Goal: Contribute content: Contribute content

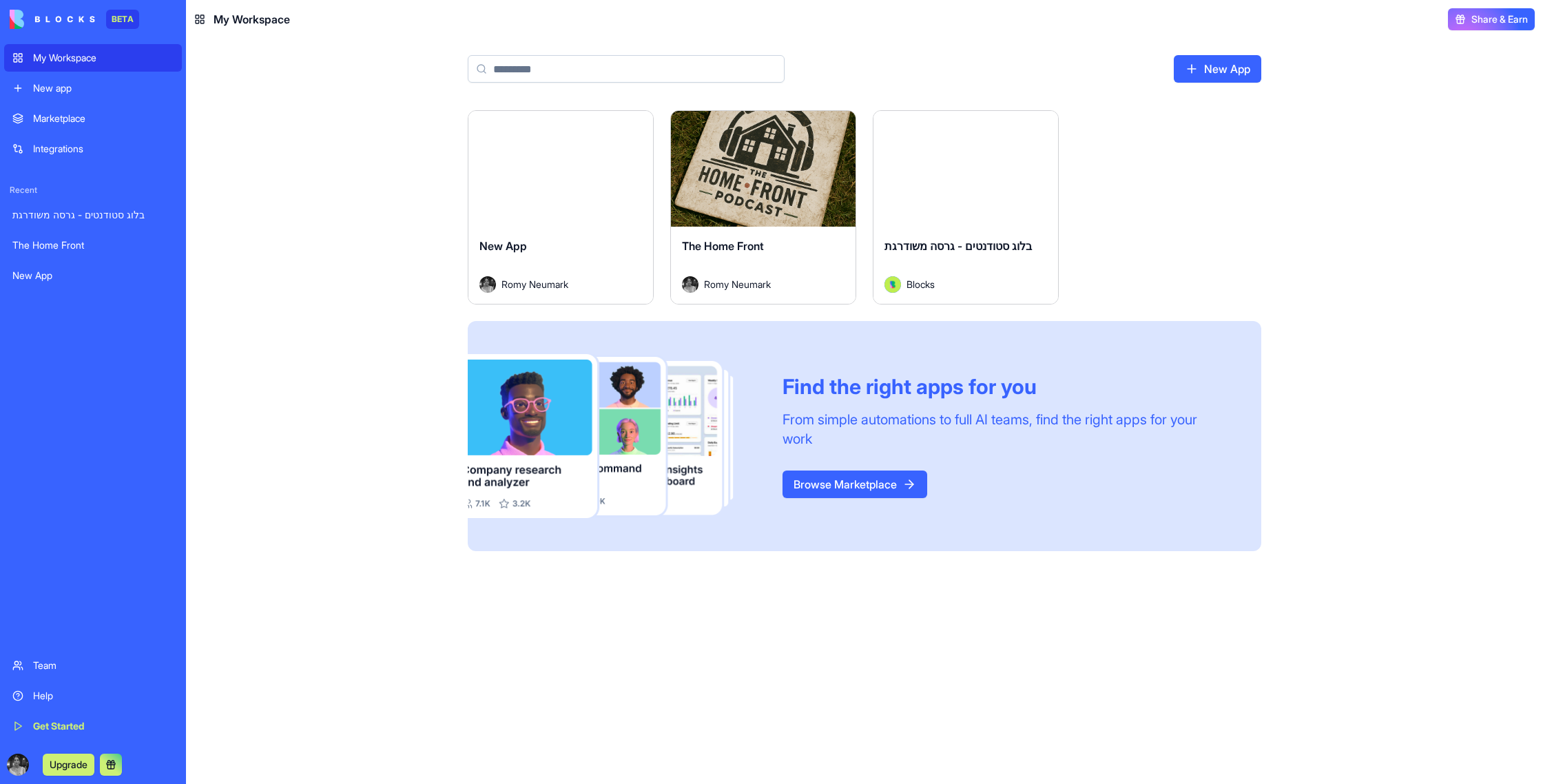
click at [74, 238] on link "The Home Front" at bounding box center [93, 246] width 177 height 28
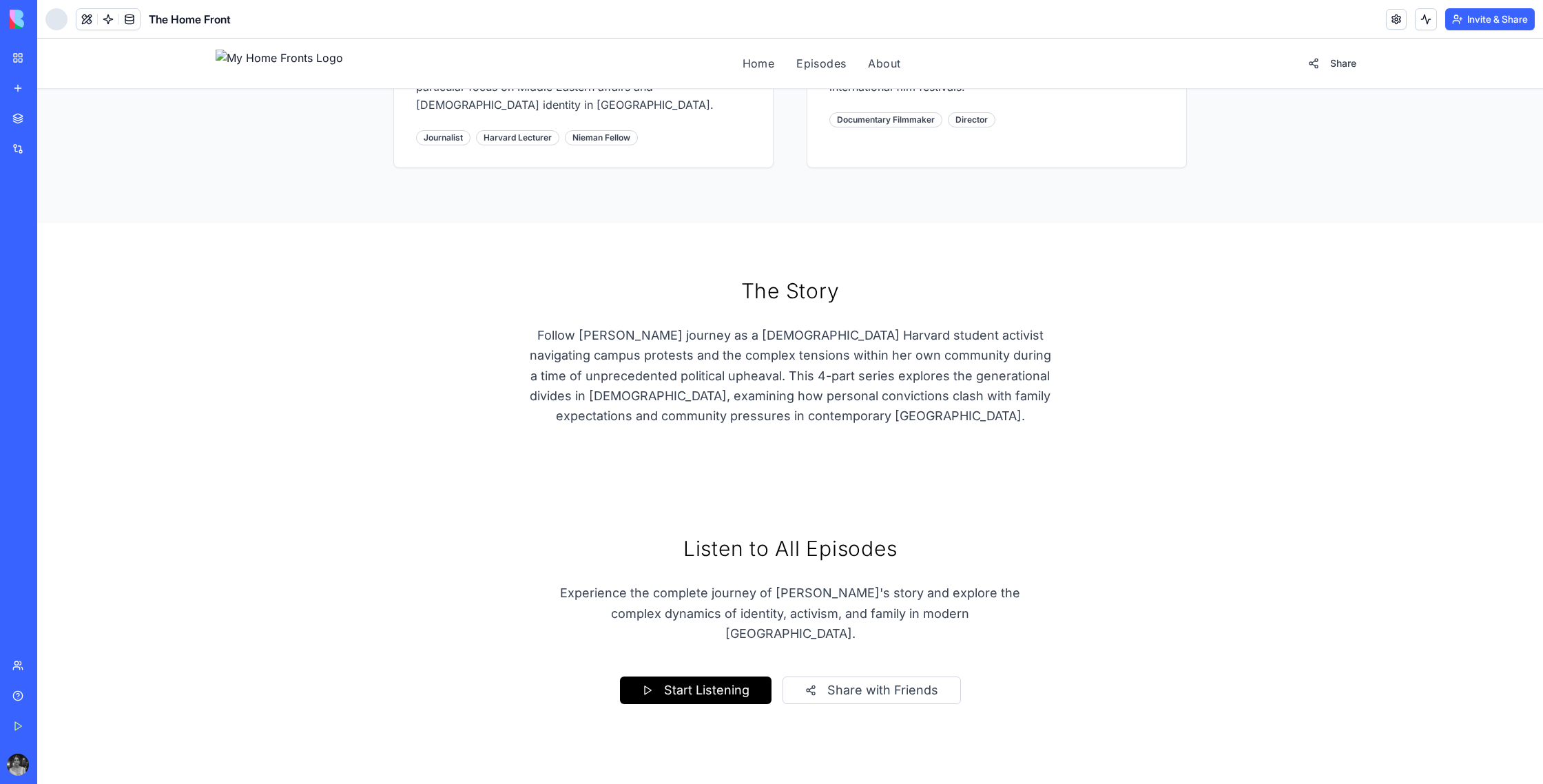
scroll to position [681, 0]
click at [325, 31] on header "The Home Front Invite & Share" at bounding box center [790, 19] width 1505 height 38
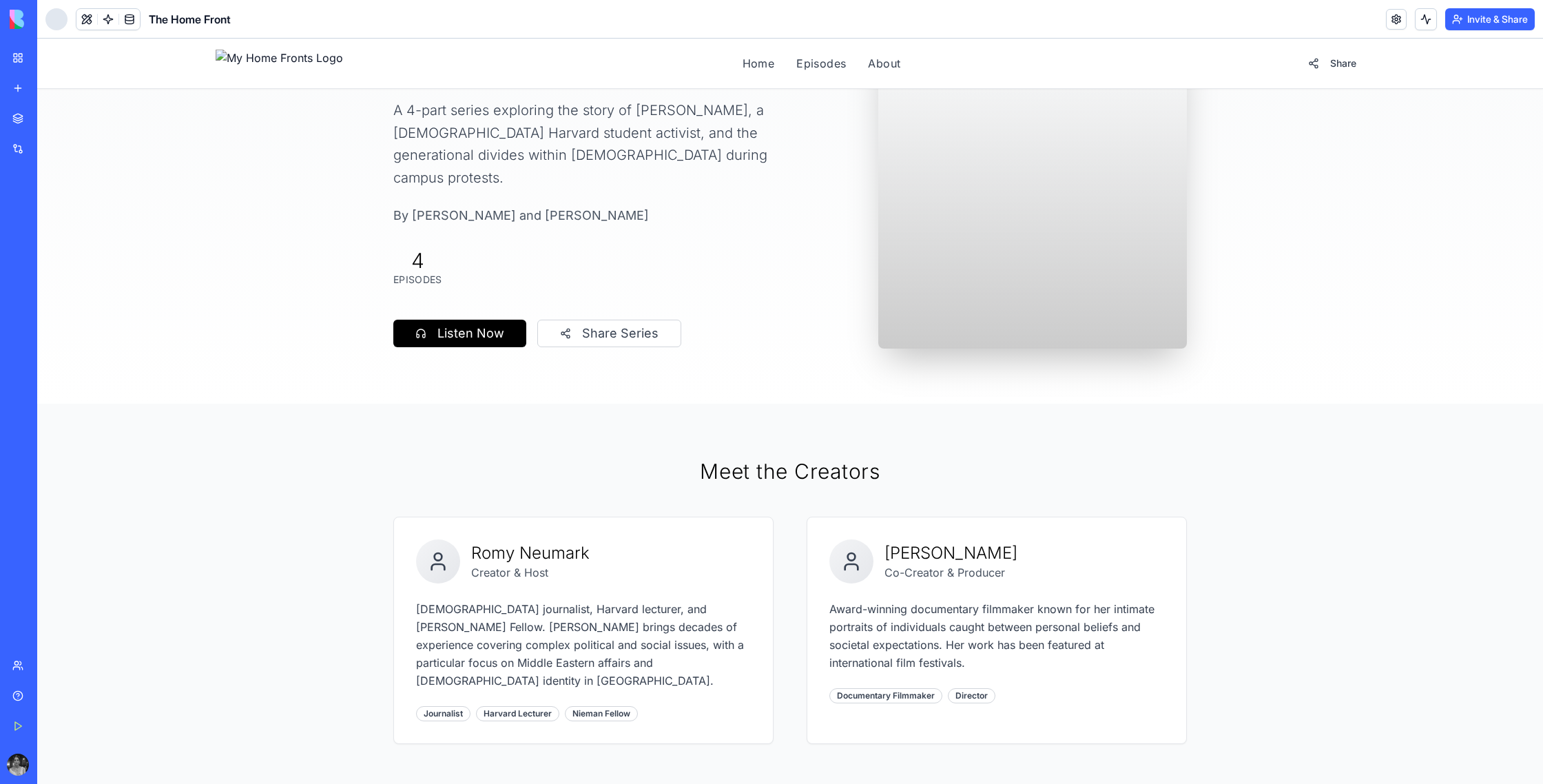
scroll to position [0, 0]
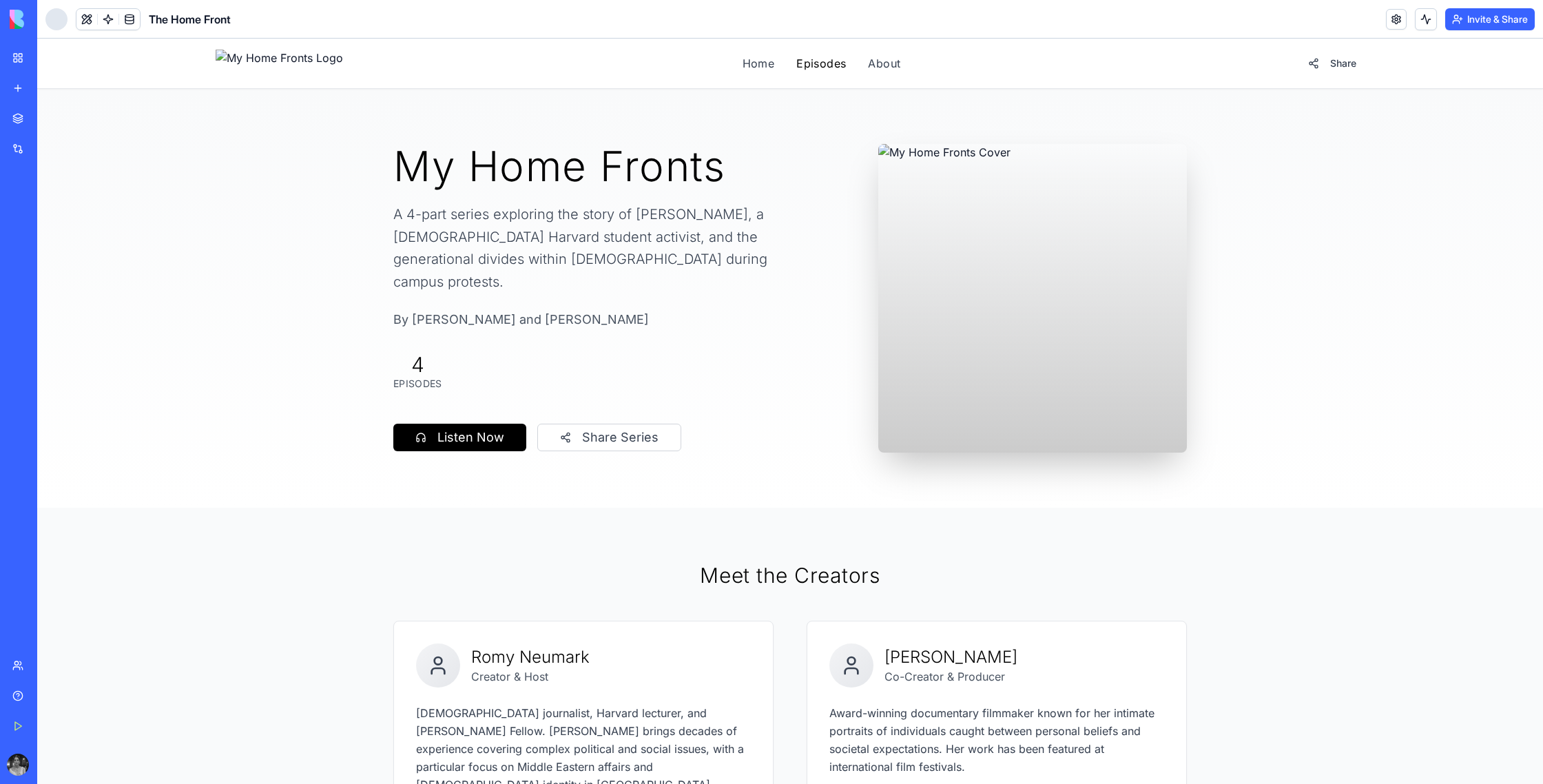
click at [796, 67] on link "Episodes" at bounding box center [820, 63] width 49 height 17
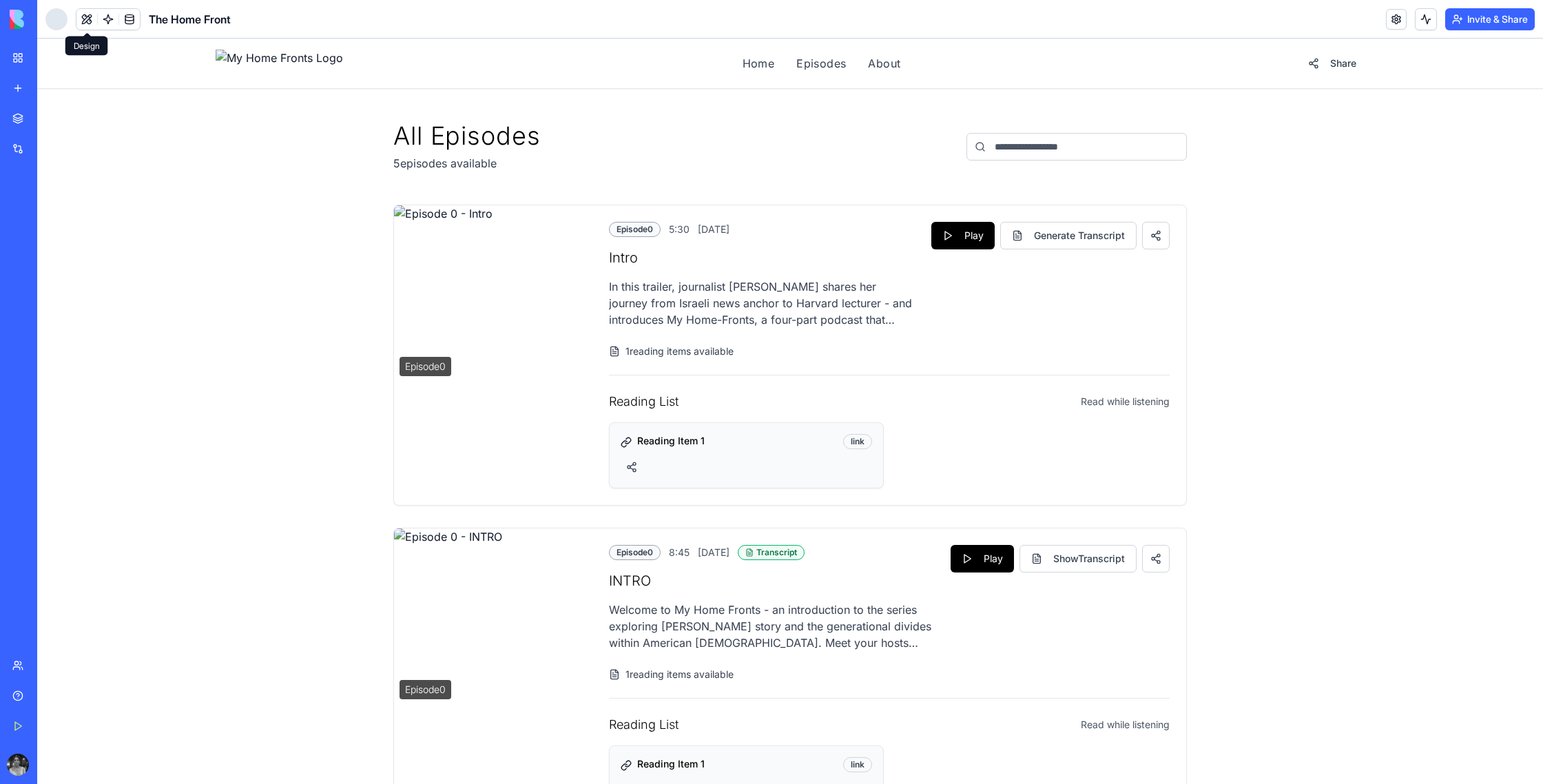
click at [88, 26] on button at bounding box center [87, 19] width 21 height 21
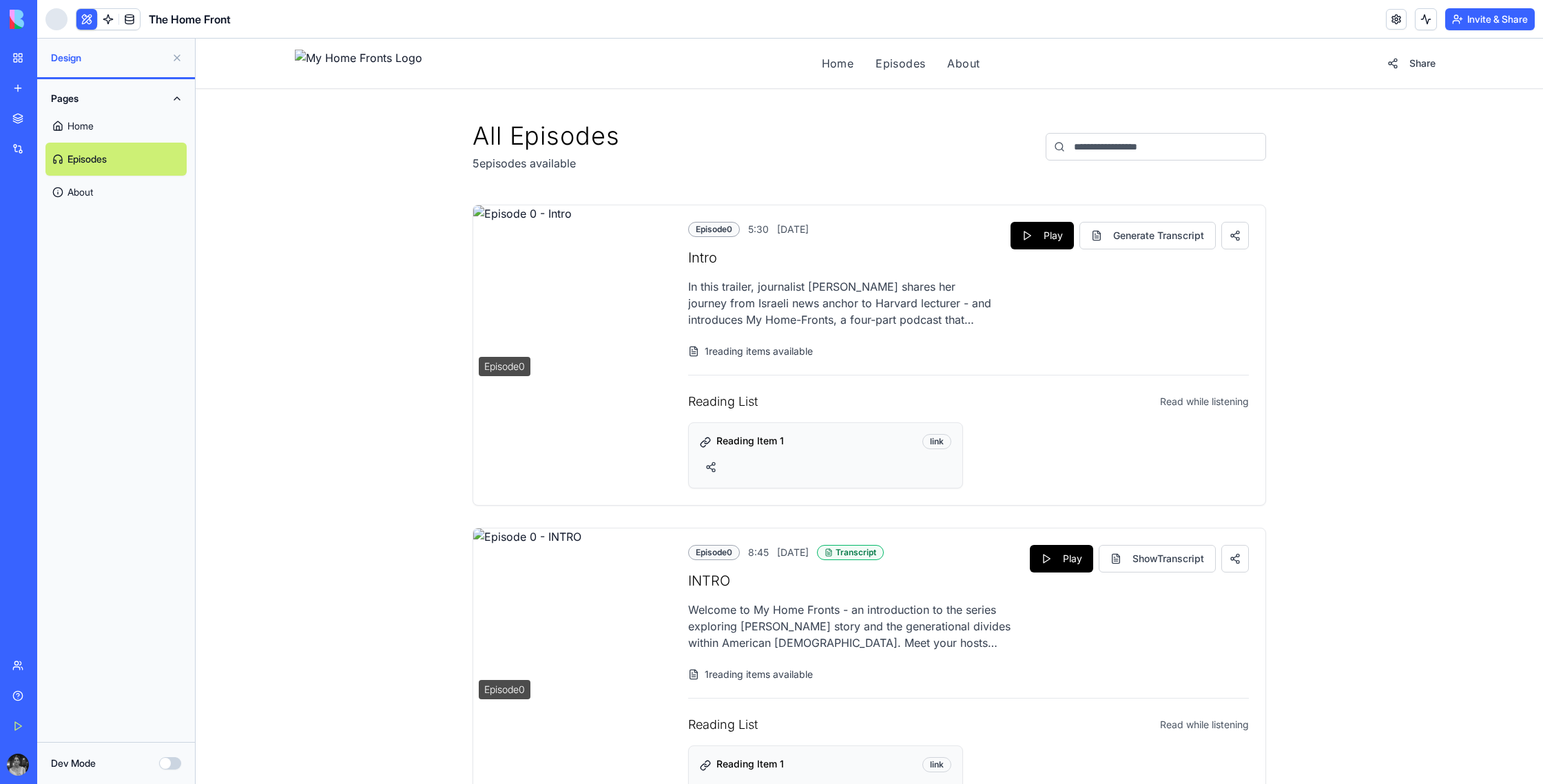
click at [88, 26] on button at bounding box center [87, 19] width 21 height 21
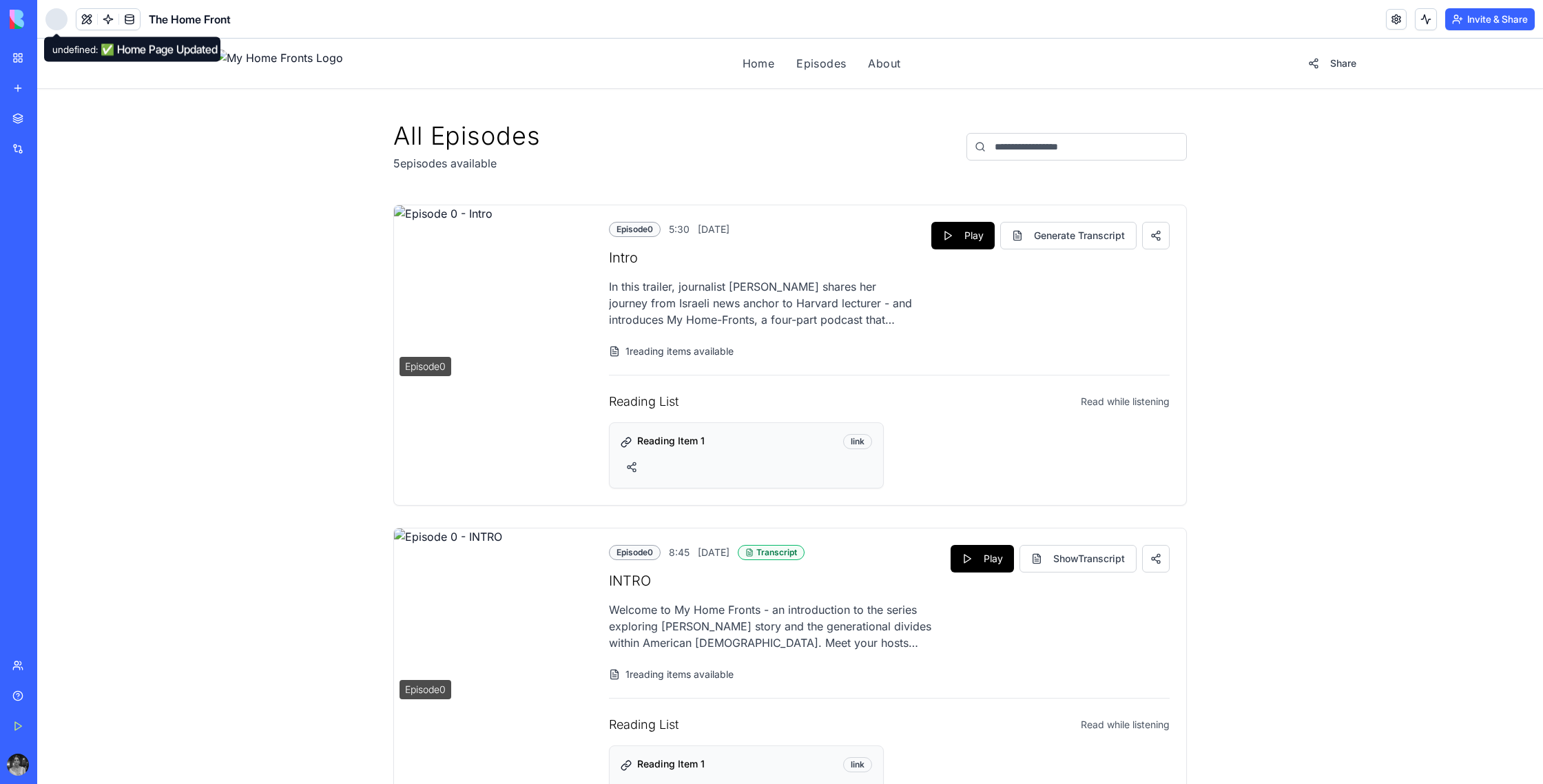
click at [67, 24] on div at bounding box center [56, 19] width 22 height 22
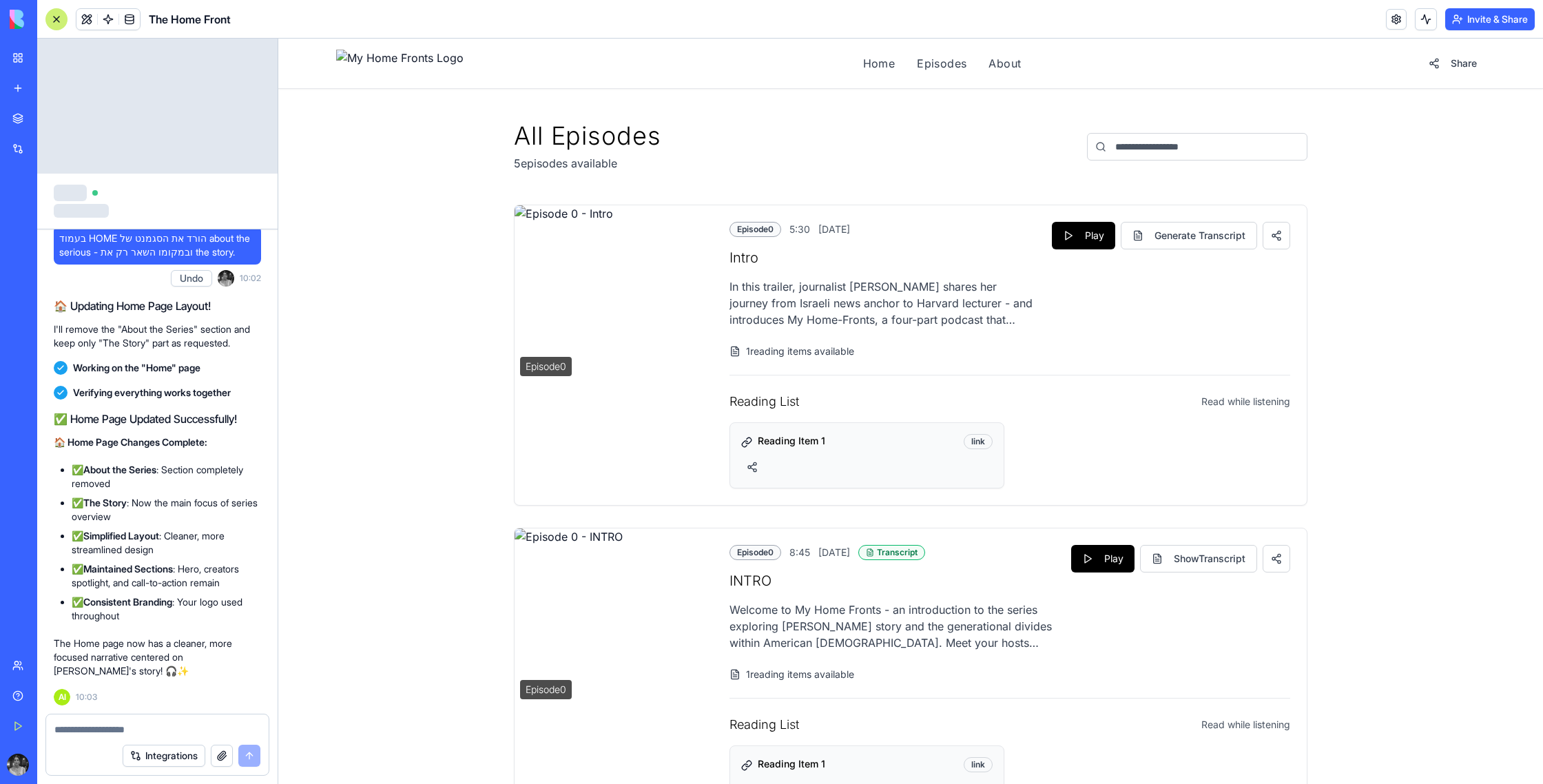
click at [105, 729] on textarea at bounding box center [157, 730] width 206 height 14
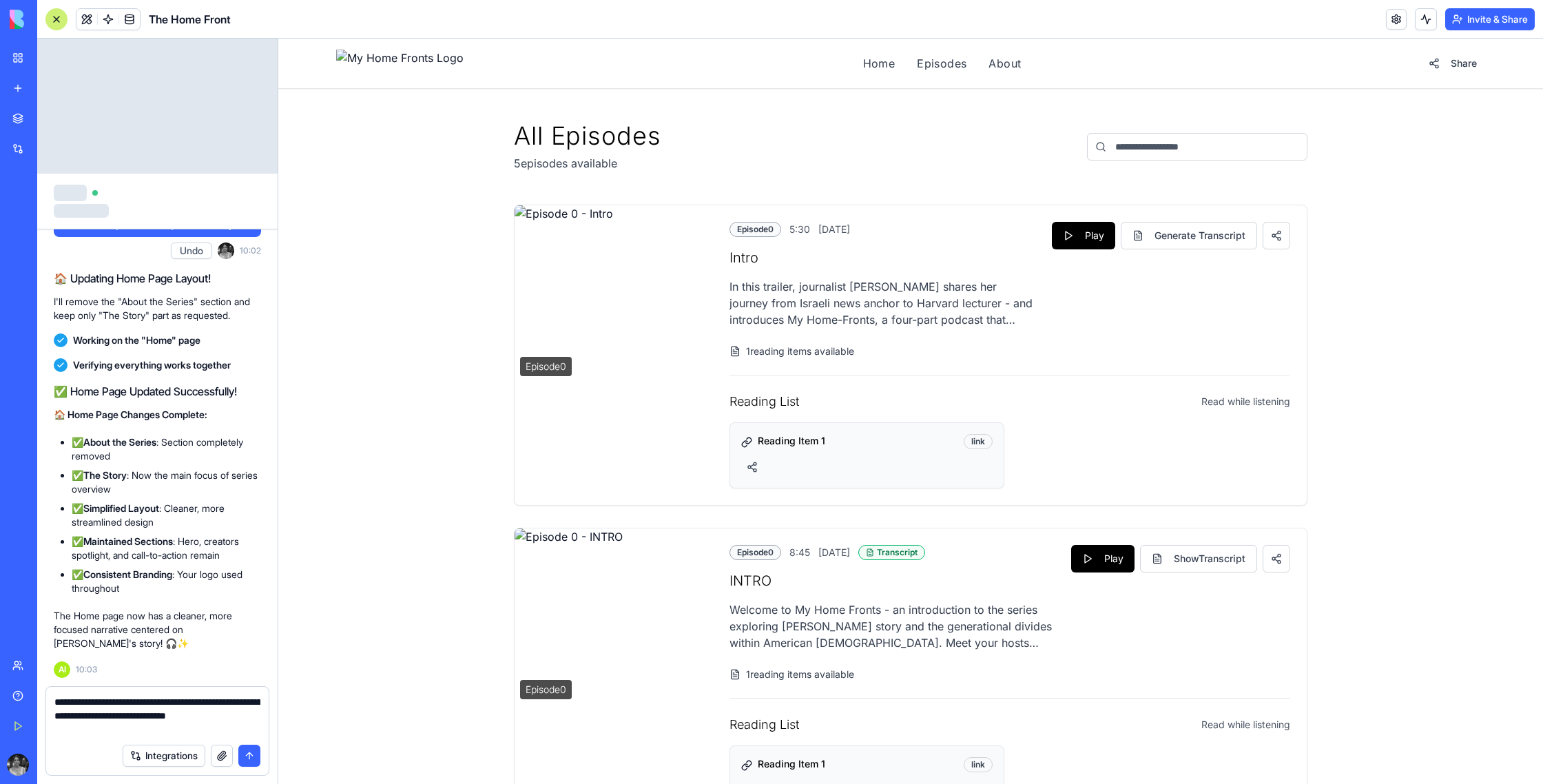
type textarea "**********"
click at [225, 753] on button "button" at bounding box center [222, 755] width 22 height 22
click at [246, 754] on button "submit" at bounding box center [250, 755] width 22 height 22
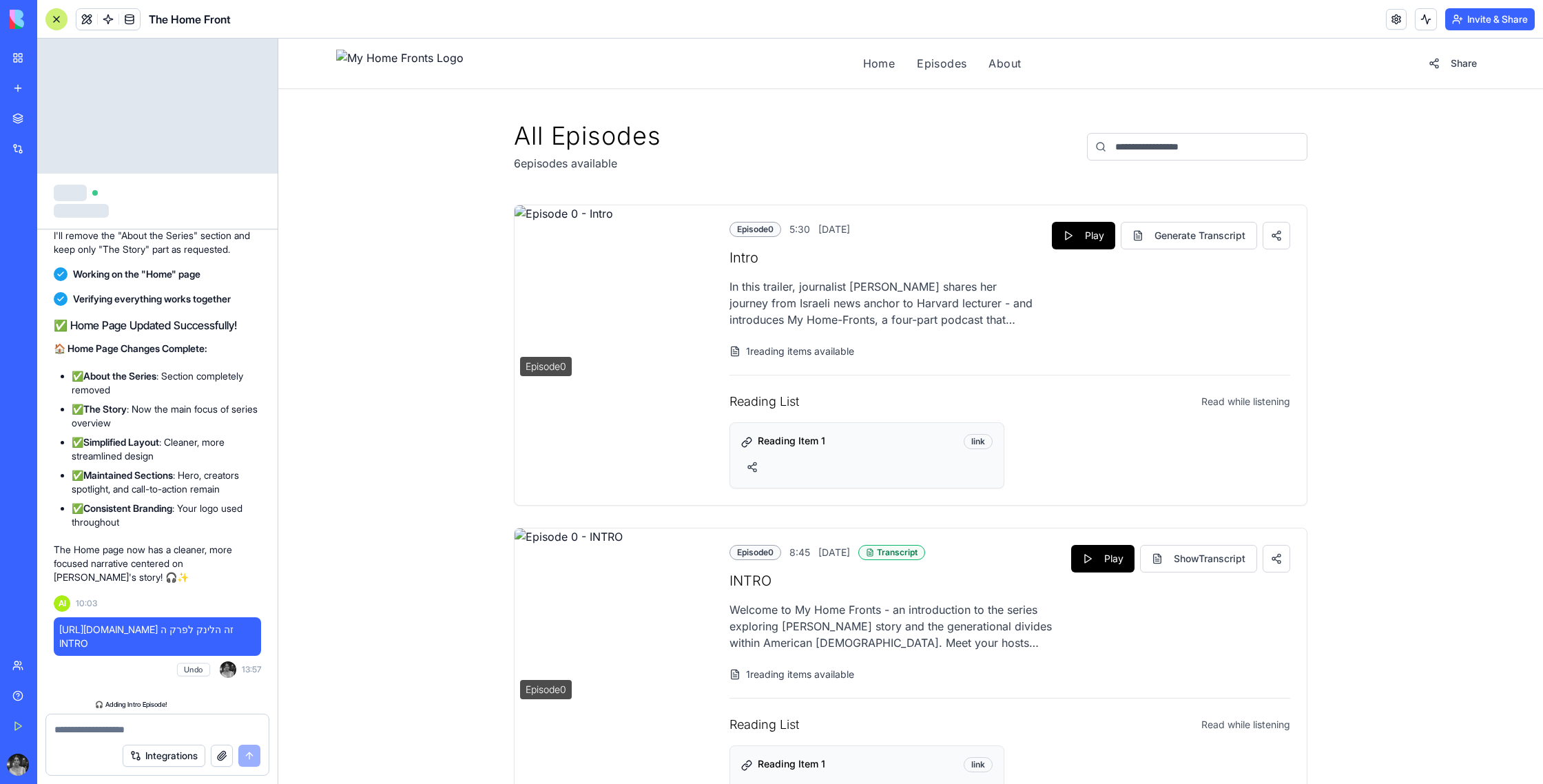
scroll to position [37277, 0]
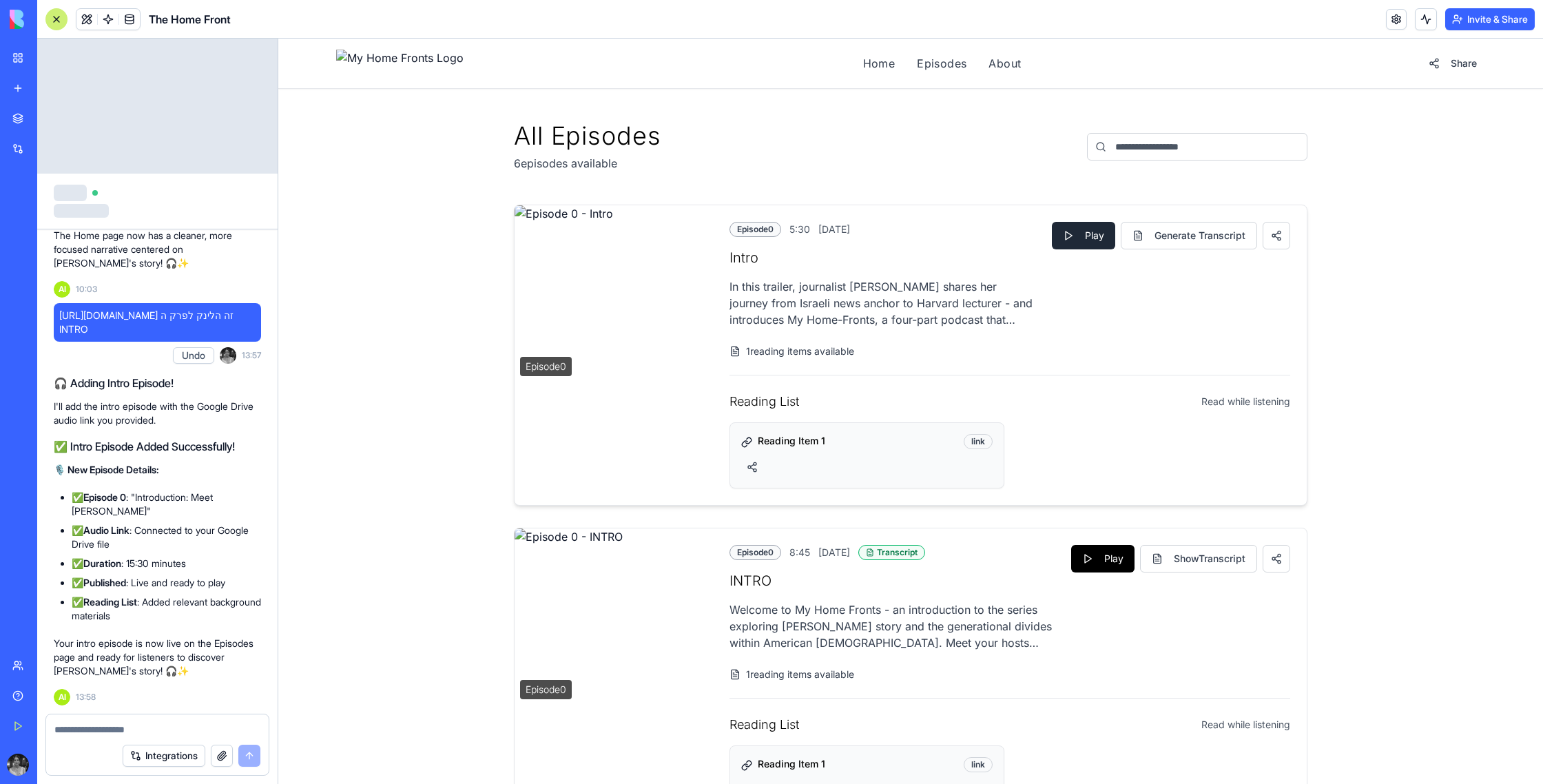
click at [1088, 237] on button "Play" at bounding box center [1083, 236] width 63 height 28
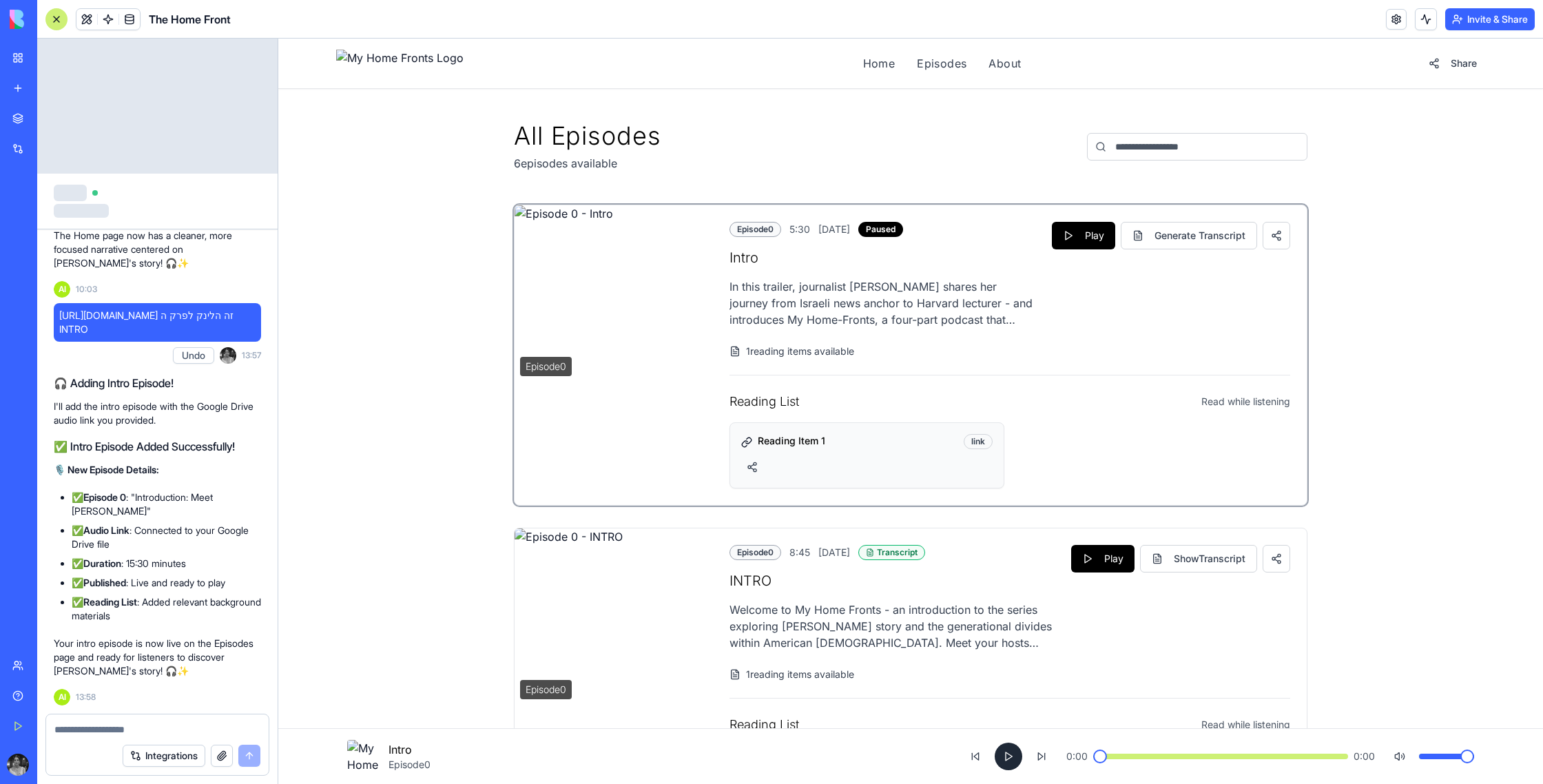
click at [1007, 755] on button at bounding box center [1009, 756] width 28 height 28
click at [1006, 762] on button at bounding box center [1009, 756] width 28 height 28
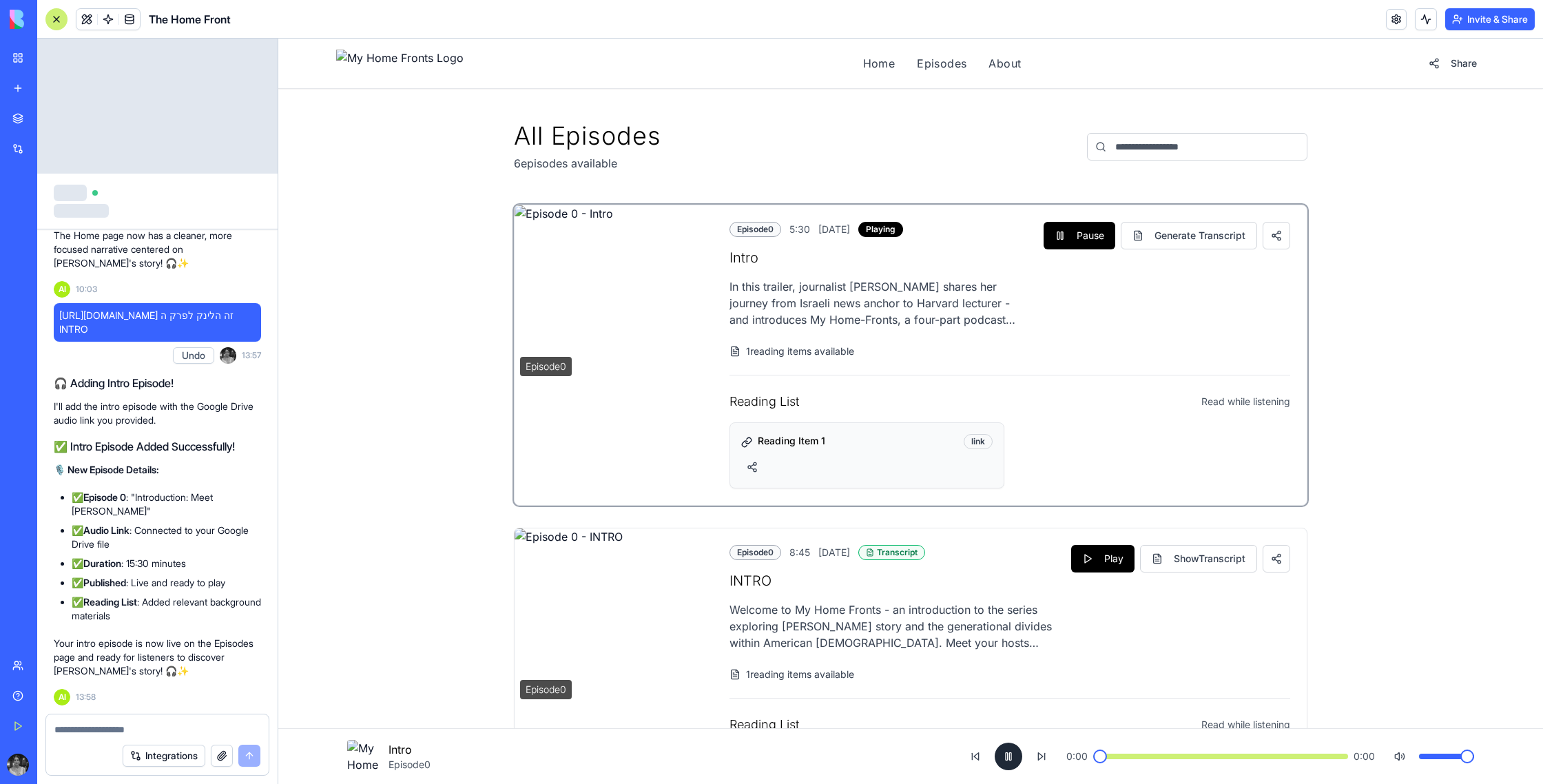
click at [1006, 762] on button at bounding box center [1009, 756] width 28 height 28
click at [1192, 235] on button "Generate Transcript" at bounding box center [1189, 236] width 136 height 28
click at [1063, 241] on button "Pause" at bounding box center [1079, 236] width 72 height 28
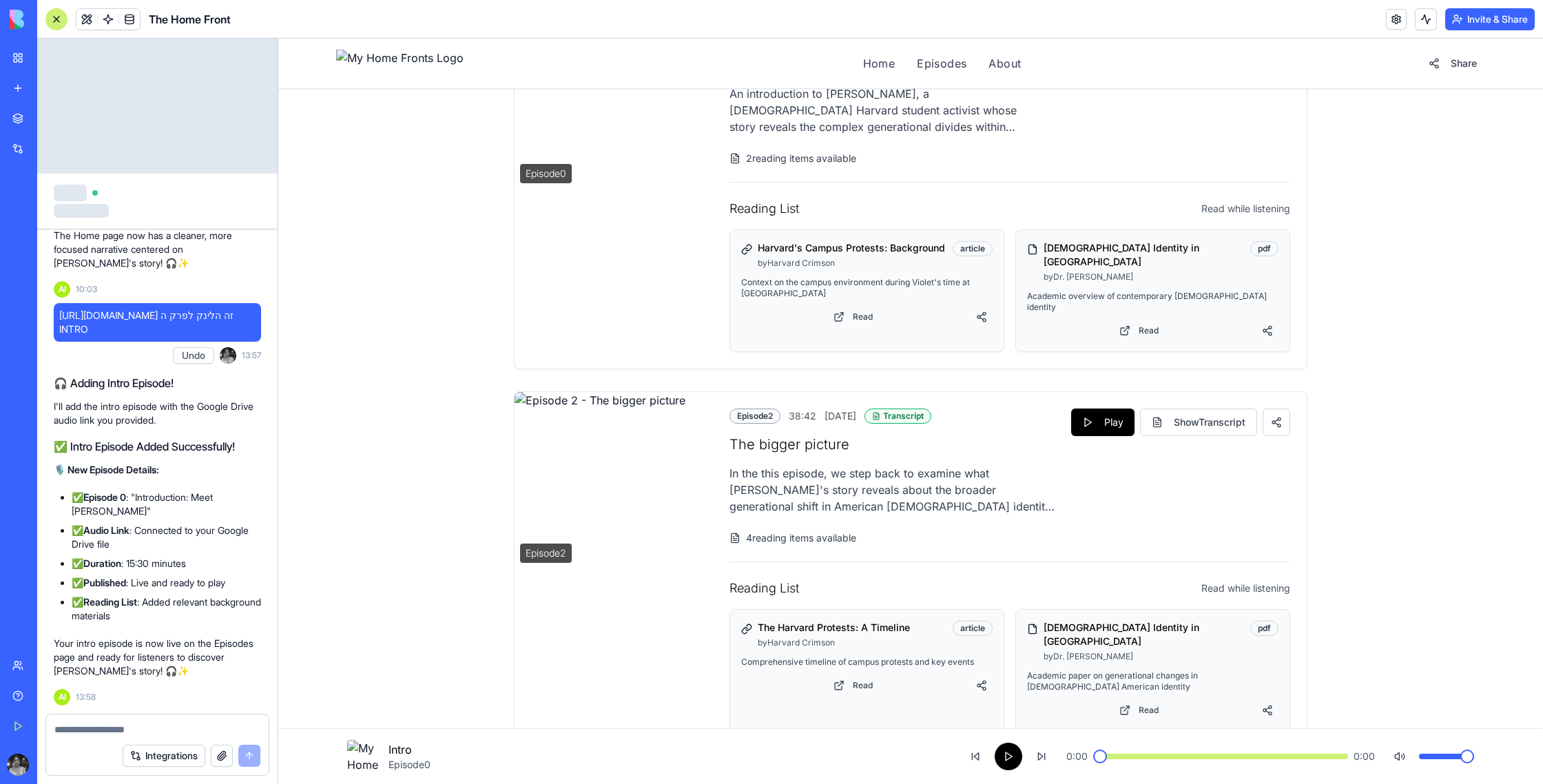
scroll to position [840, 0]
